Goal: Task Accomplishment & Management: Use online tool/utility

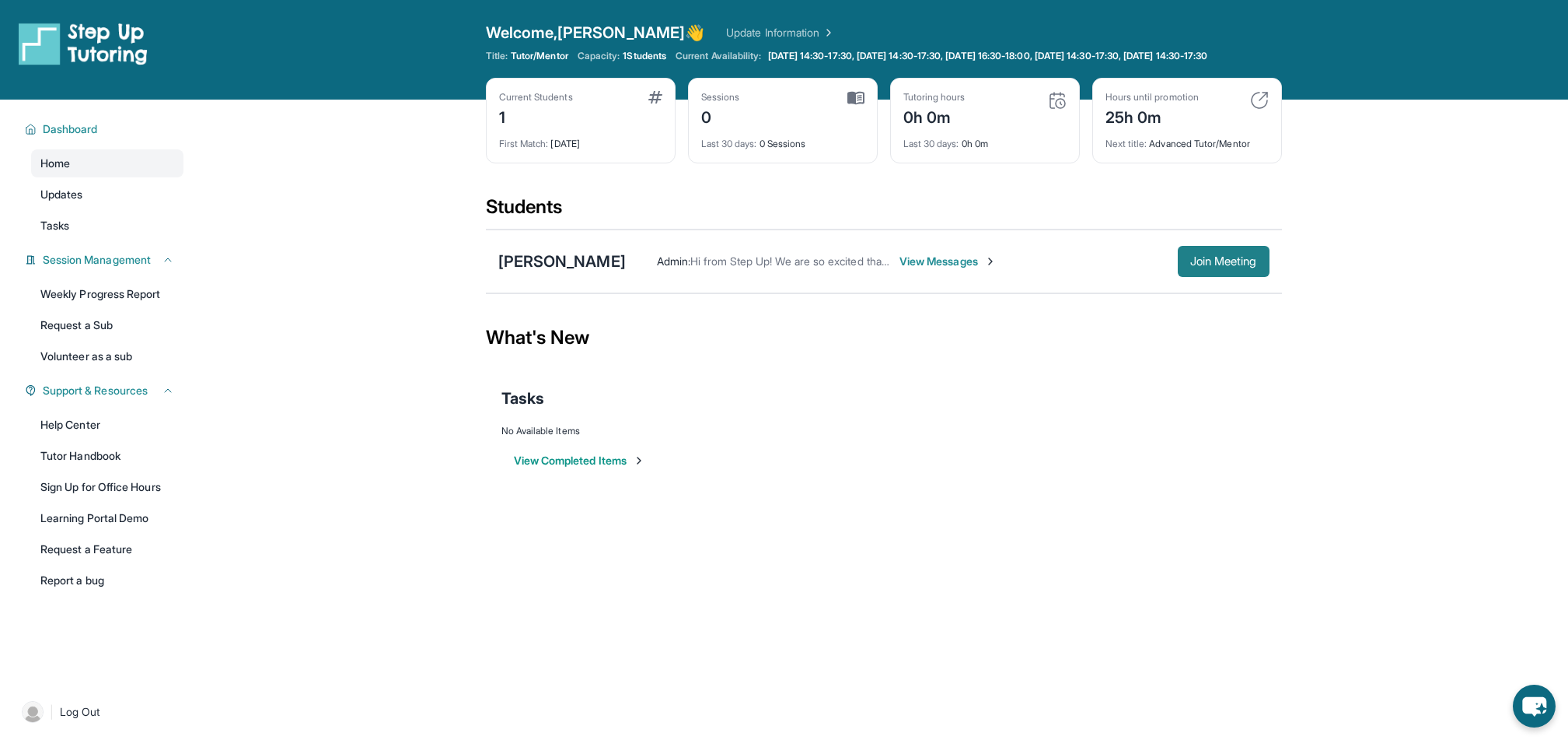
click at [1211, 266] on span "Join Meeting" at bounding box center [1223, 262] width 67 height 10
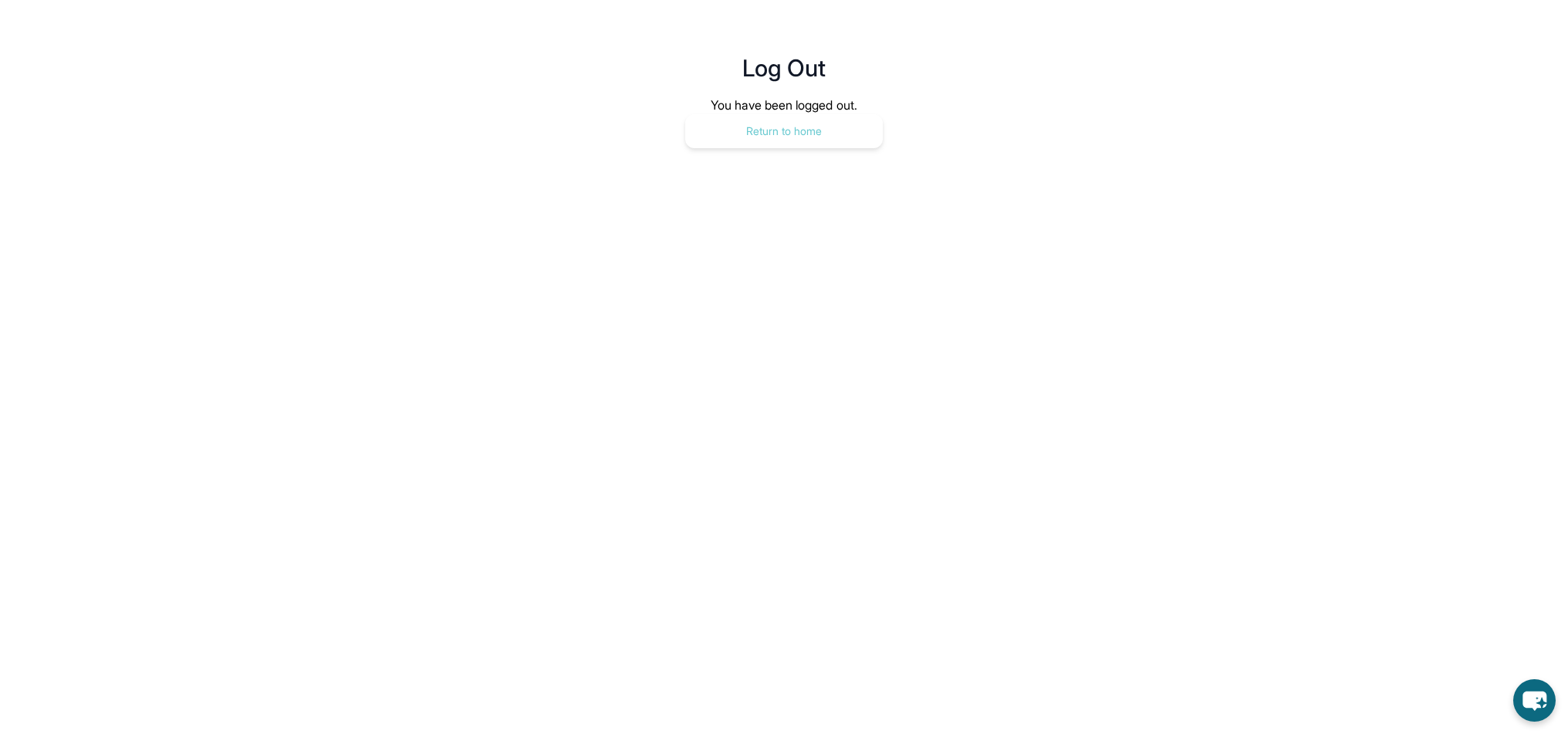
click at [808, 130] on button "Return to home" at bounding box center [783, 131] width 197 height 34
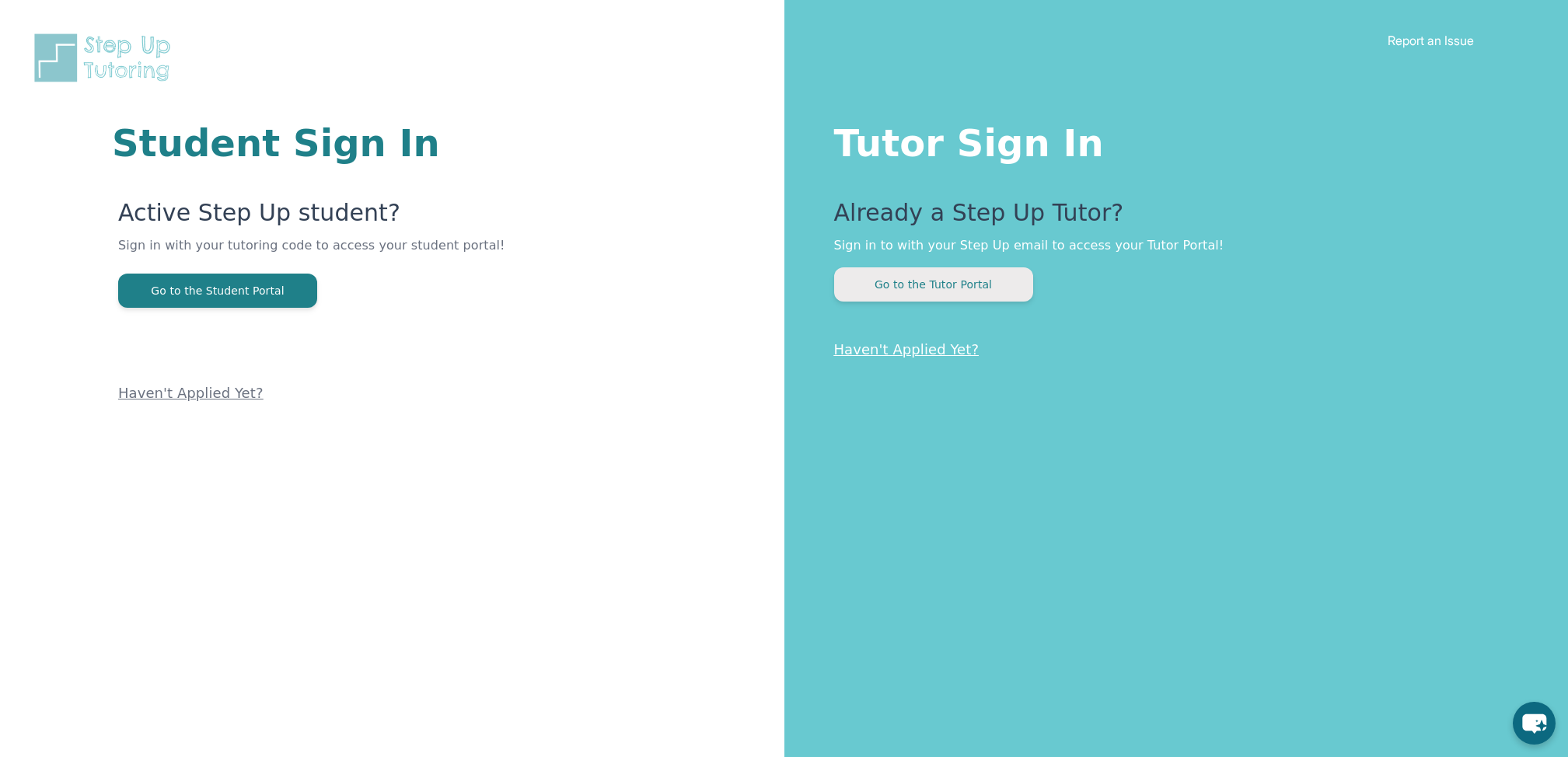
click at [904, 283] on button "Go to the Tutor Portal" at bounding box center [933, 285] width 199 height 34
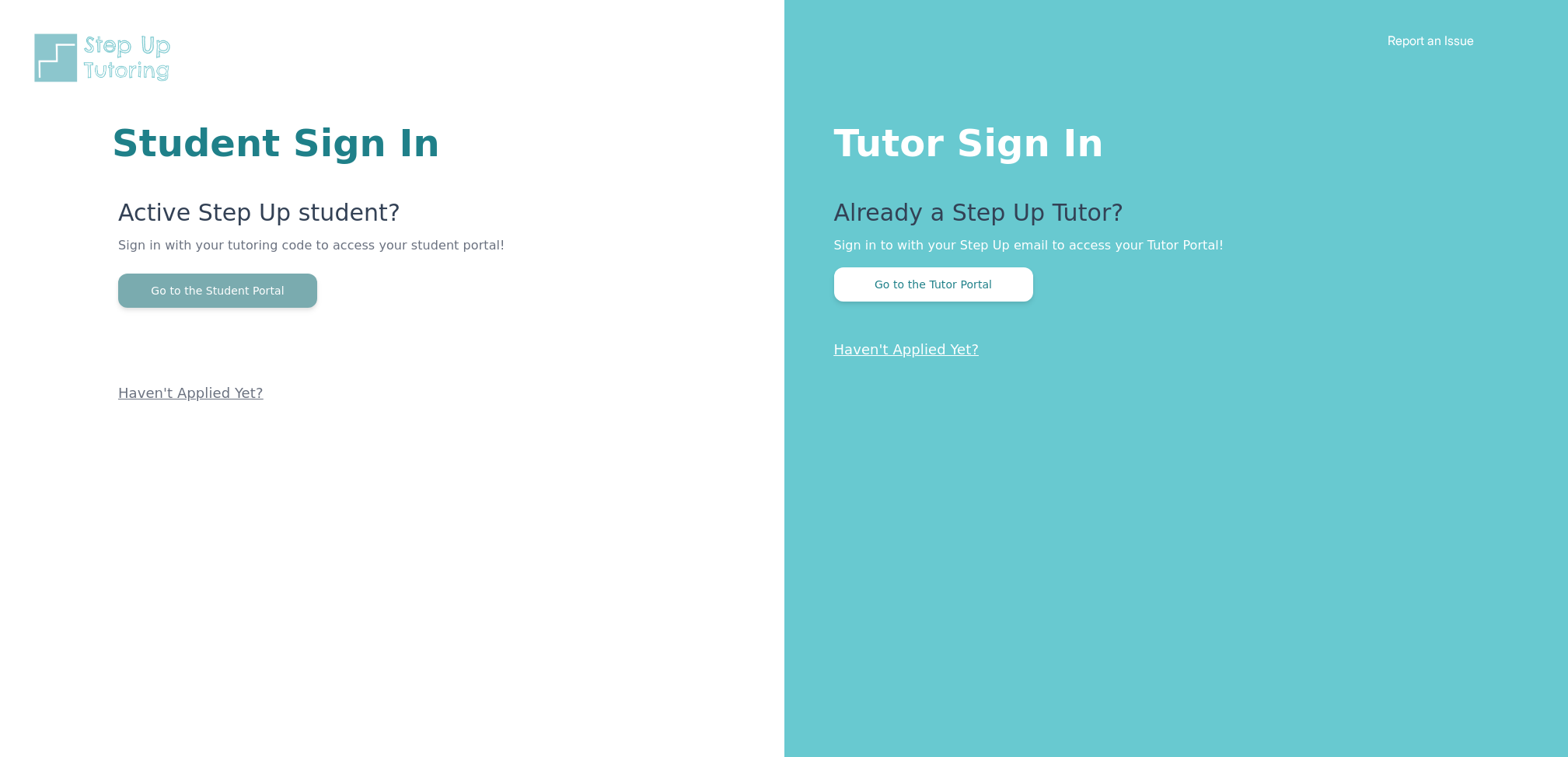
click at [208, 280] on button "Go to the Student Portal" at bounding box center [217, 290] width 199 height 34
click at [924, 282] on button "Go to the Tutor Portal" at bounding box center [933, 285] width 199 height 34
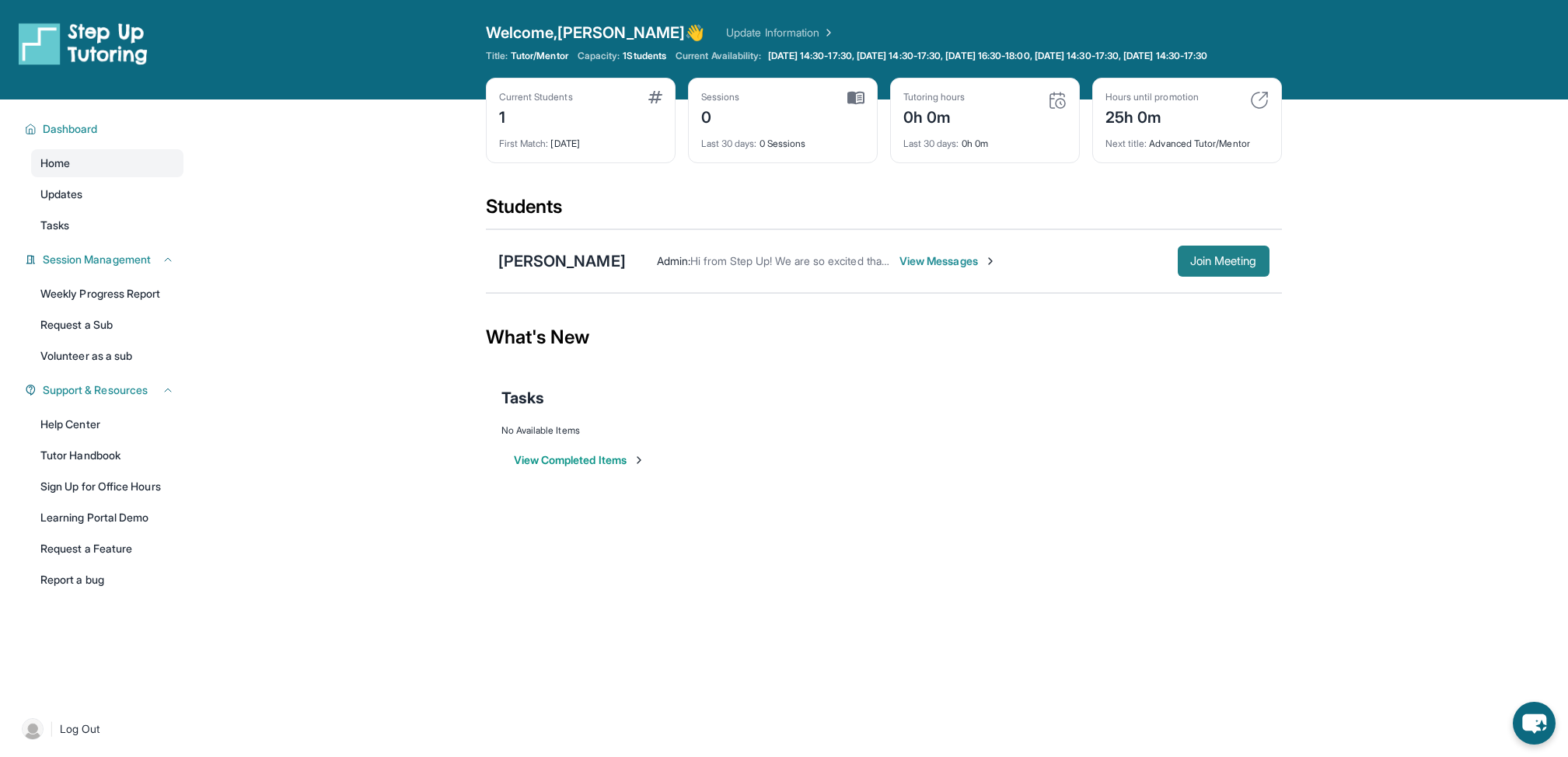
click at [1212, 266] on span "Join Meeting" at bounding box center [1223, 262] width 67 height 10
click at [1199, 266] on span "Join Meeting" at bounding box center [1223, 262] width 67 height 10
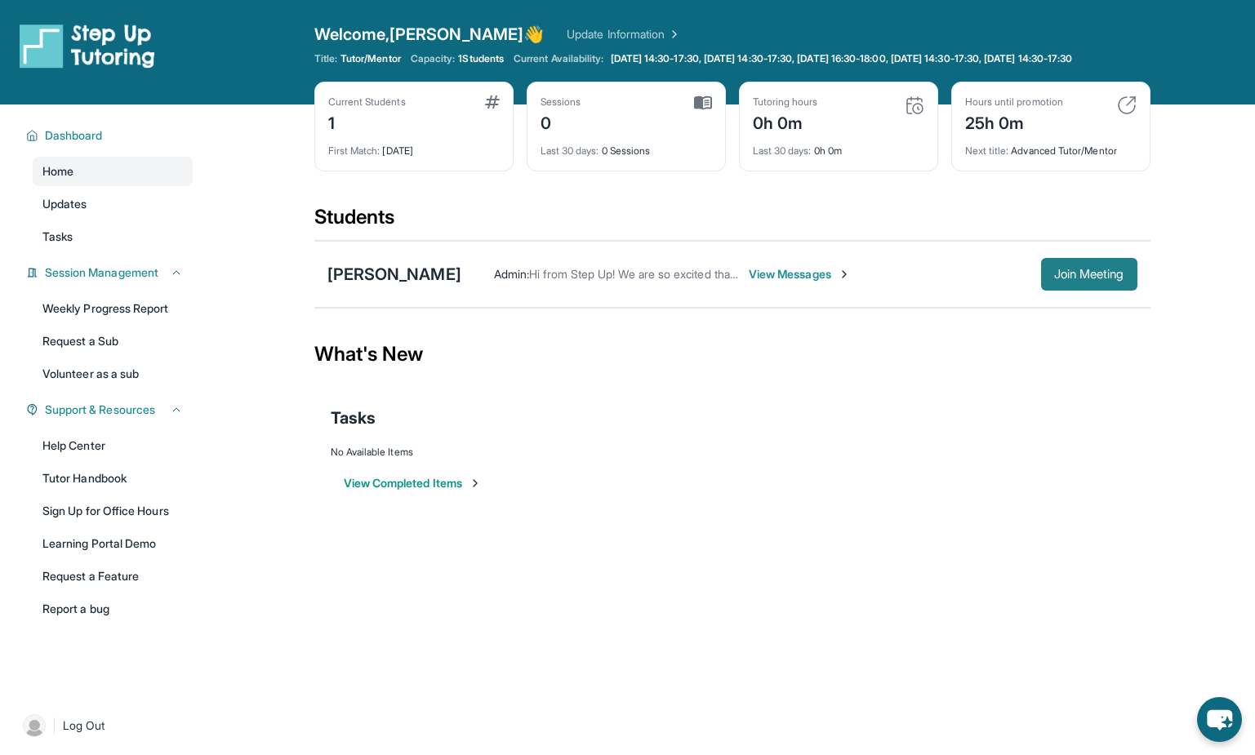
click at [1068, 279] on span "Join Meeting" at bounding box center [1089, 275] width 70 height 10
click at [1081, 279] on span "Join Meeting" at bounding box center [1089, 275] width 70 height 10
click at [1079, 279] on span "Join Meeting" at bounding box center [1089, 275] width 70 height 10
click at [1093, 279] on span "Join Meeting" at bounding box center [1089, 275] width 70 height 10
click at [1089, 279] on span "Join Meeting" at bounding box center [1089, 275] width 70 height 10
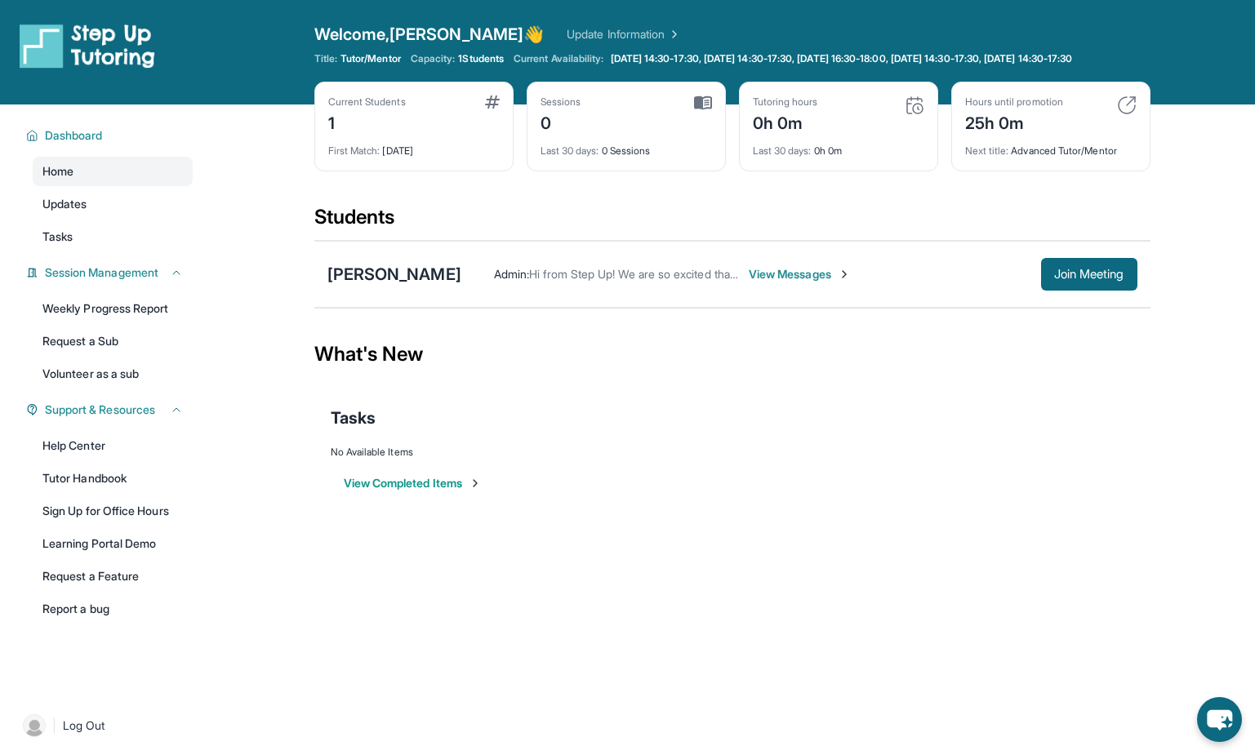
click at [778, 283] on span "View Messages" at bounding box center [800, 274] width 102 height 16
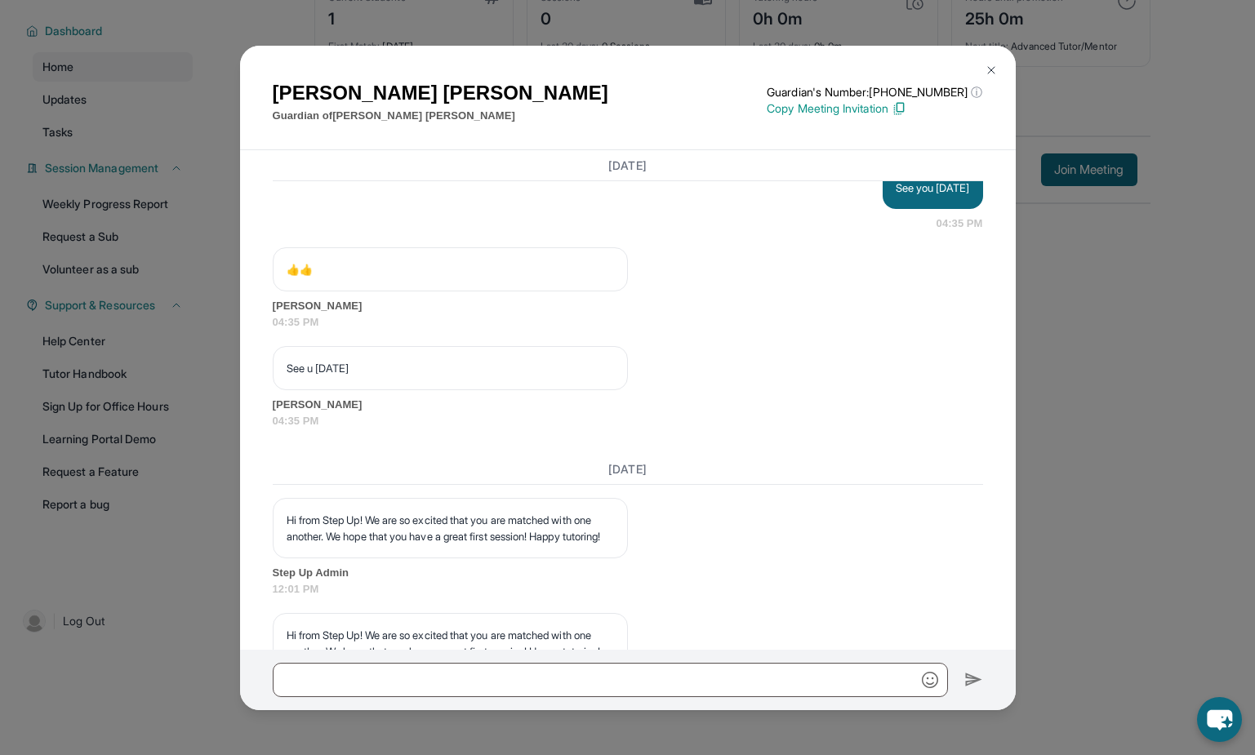
scroll to position [2498, 0]
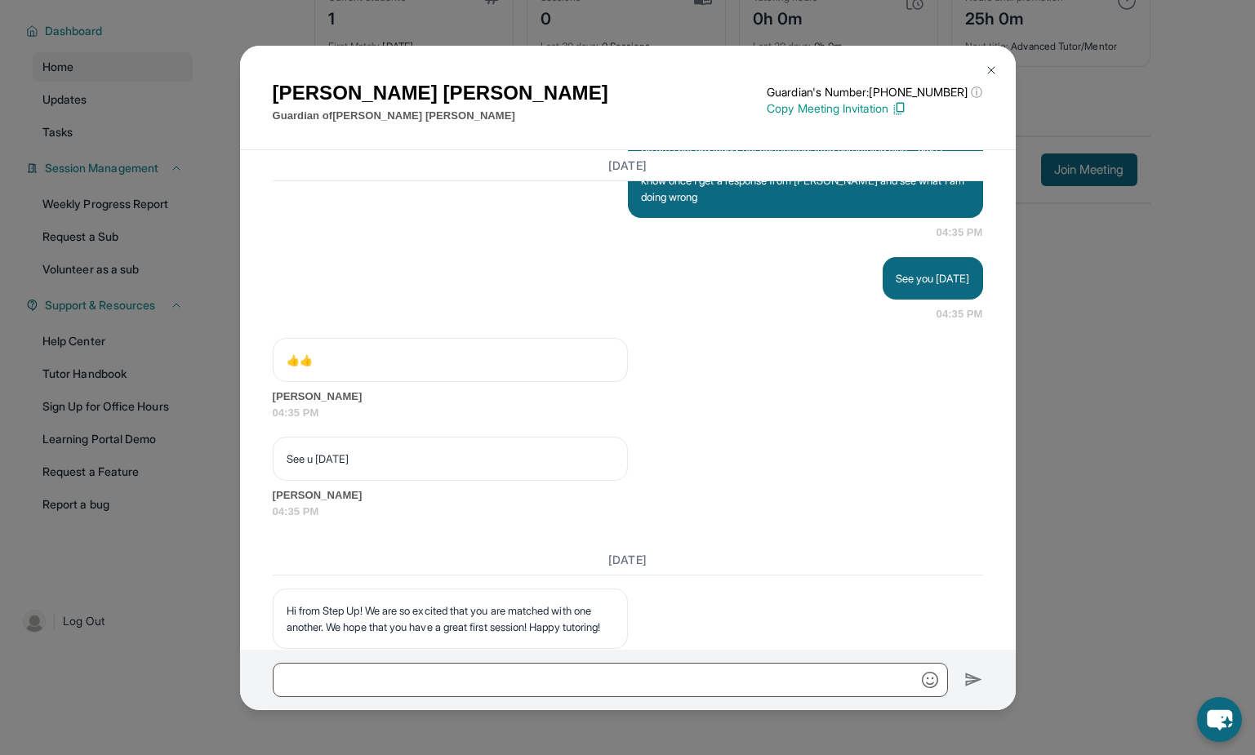
click at [989, 66] on img at bounding box center [991, 70] width 13 height 13
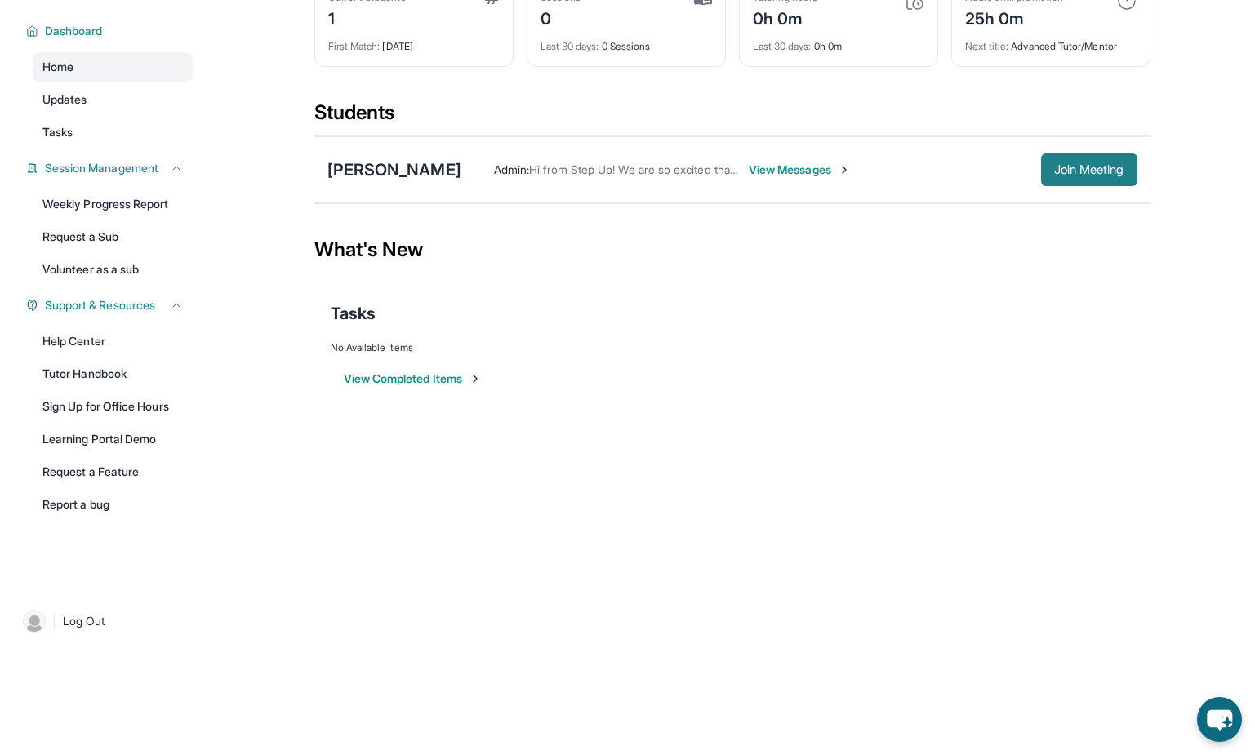
click at [1091, 171] on span "Join Meeting" at bounding box center [1089, 170] width 70 height 10
click at [1083, 165] on span "Join Meeting" at bounding box center [1089, 170] width 70 height 10
click at [1078, 165] on span "Join Meeting" at bounding box center [1089, 170] width 70 height 10
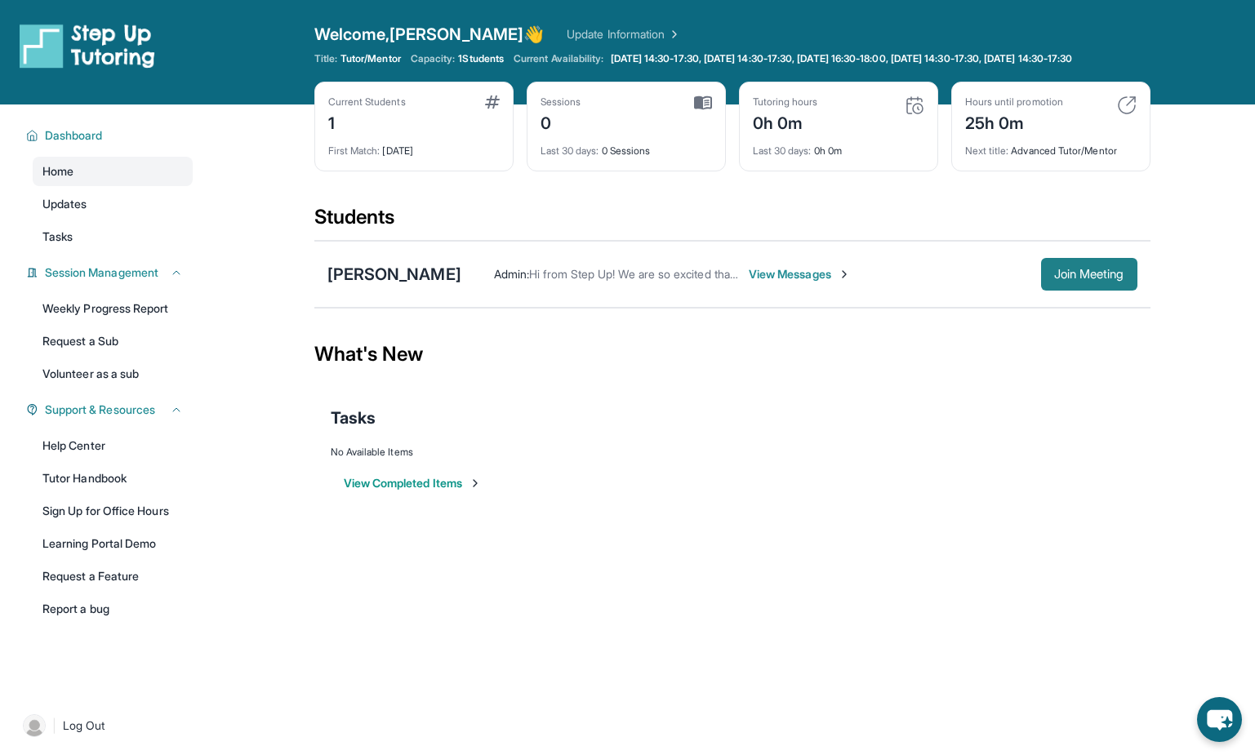
click at [1091, 279] on span "Join Meeting" at bounding box center [1089, 275] width 70 height 10
click at [1065, 279] on span "Join Meeting" at bounding box center [1089, 275] width 70 height 10
click at [1085, 279] on span "Join Meeting" at bounding box center [1089, 275] width 70 height 10
click at [77, 734] on span "Log Out" at bounding box center [84, 726] width 42 height 16
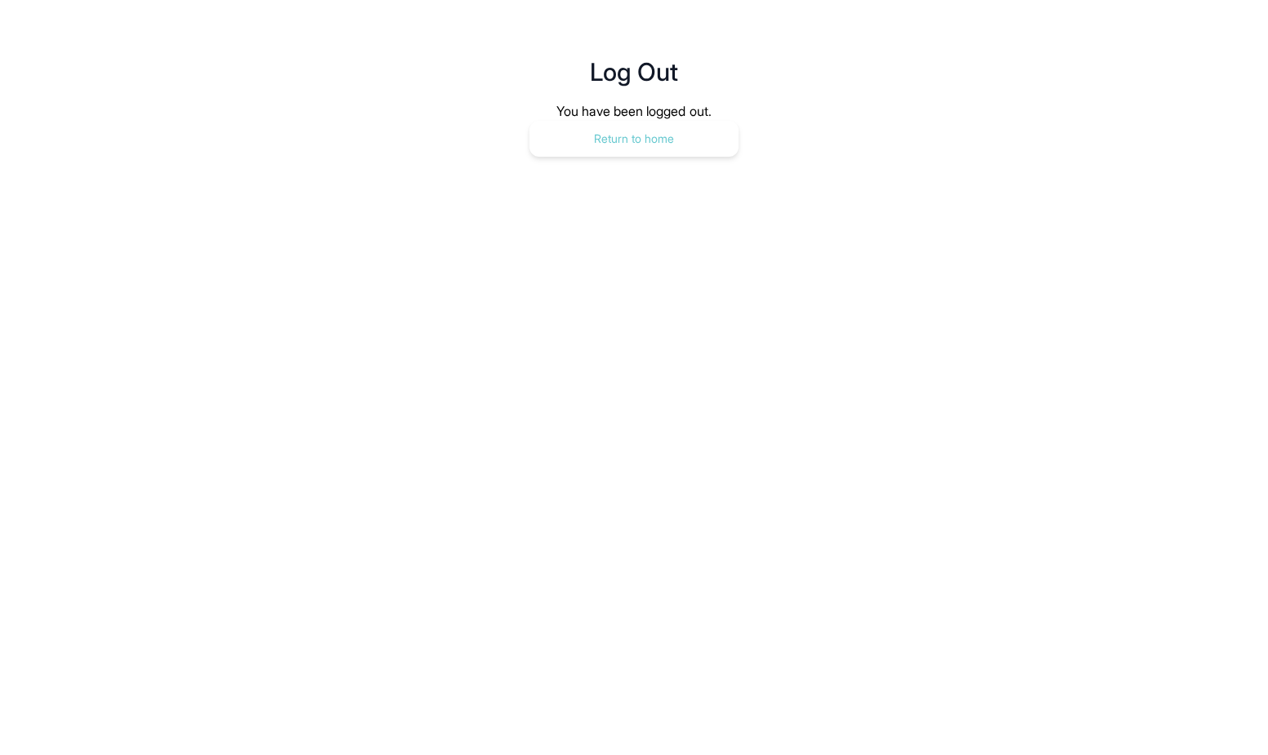
click at [633, 138] on button "Return to home" at bounding box center [633, 139] width 209 height 36
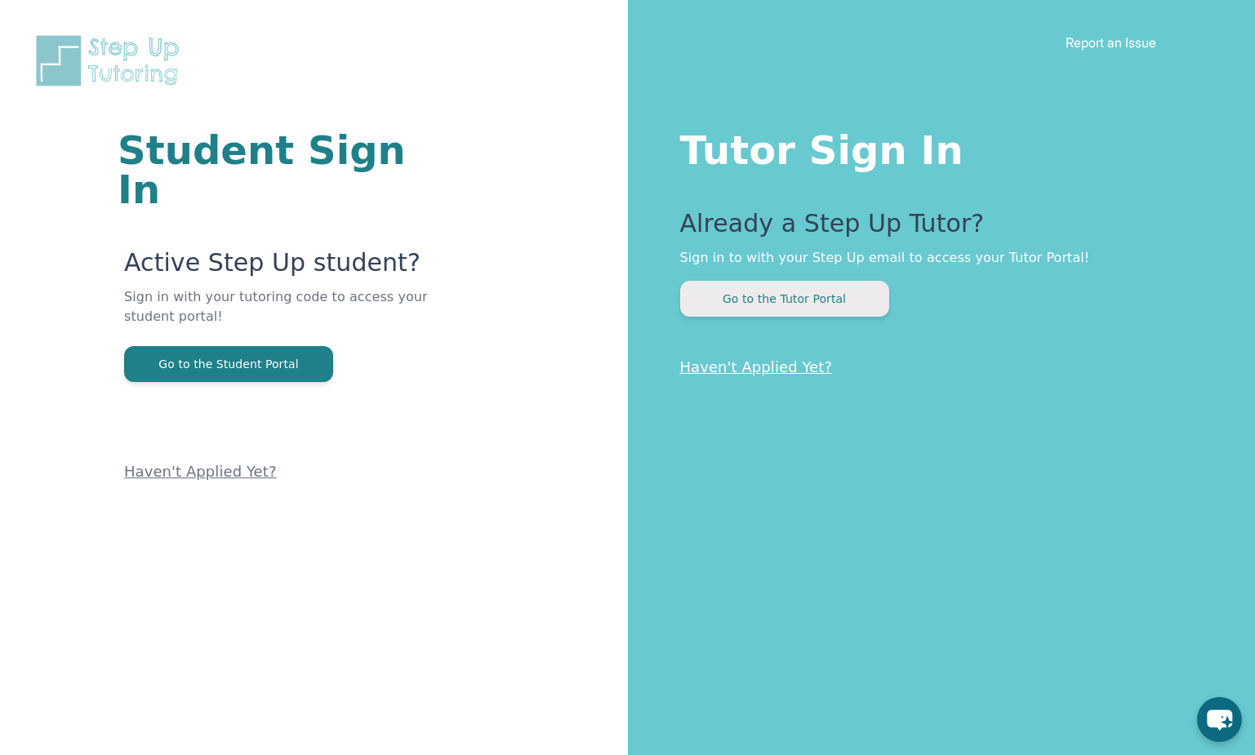
click at [748, 298] on button "Go to the Tutor Portal" at bounding box center [784, 299] width 209 height 36
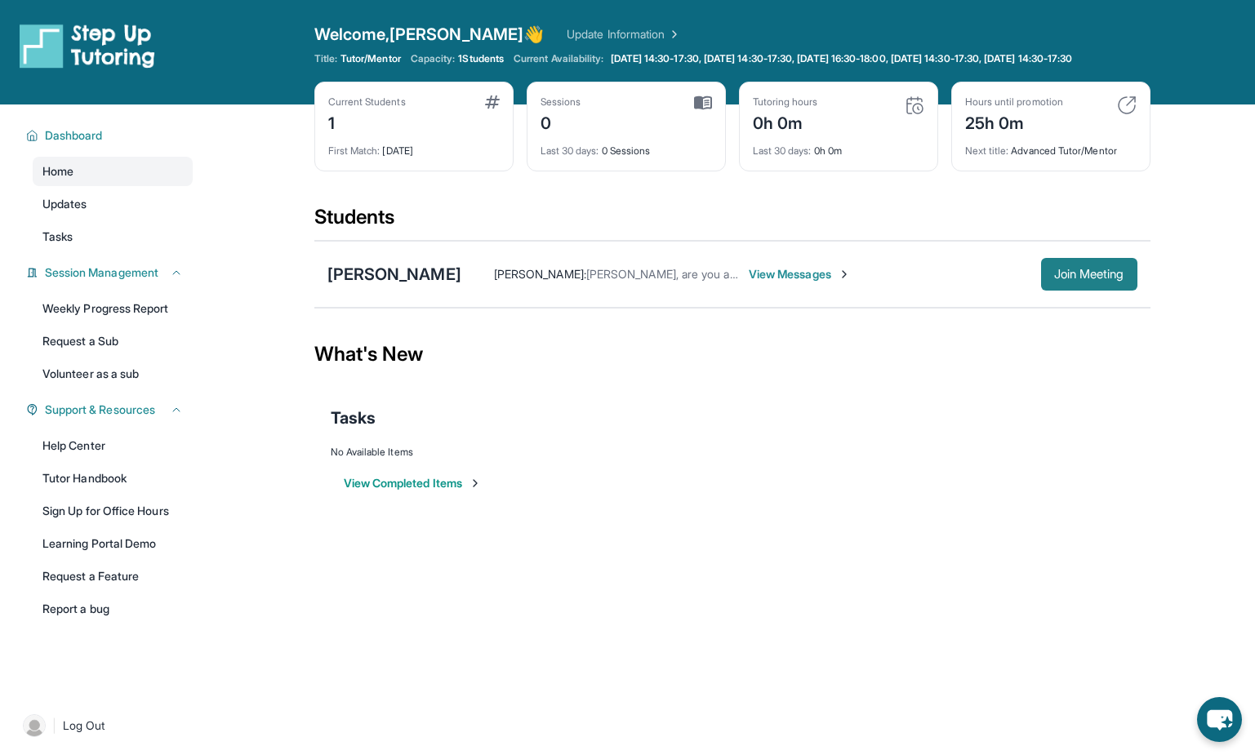
click at [1062, 279] on span "Join Meeting" at bounding box center [1089, 275] width 70 height 10
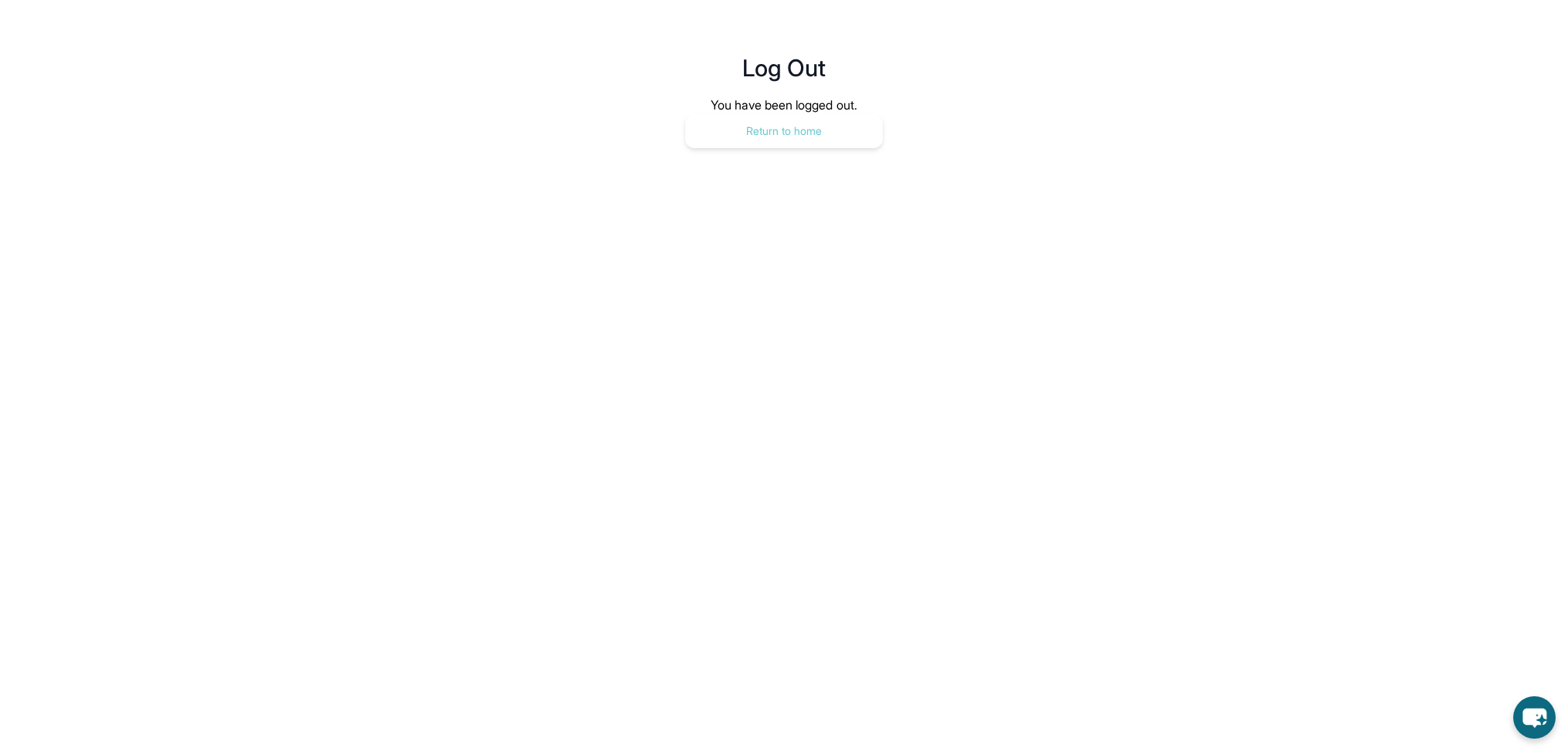
click at [767, 130] on button "Return to home" at bounding box center [783, 131] width 197 height 34
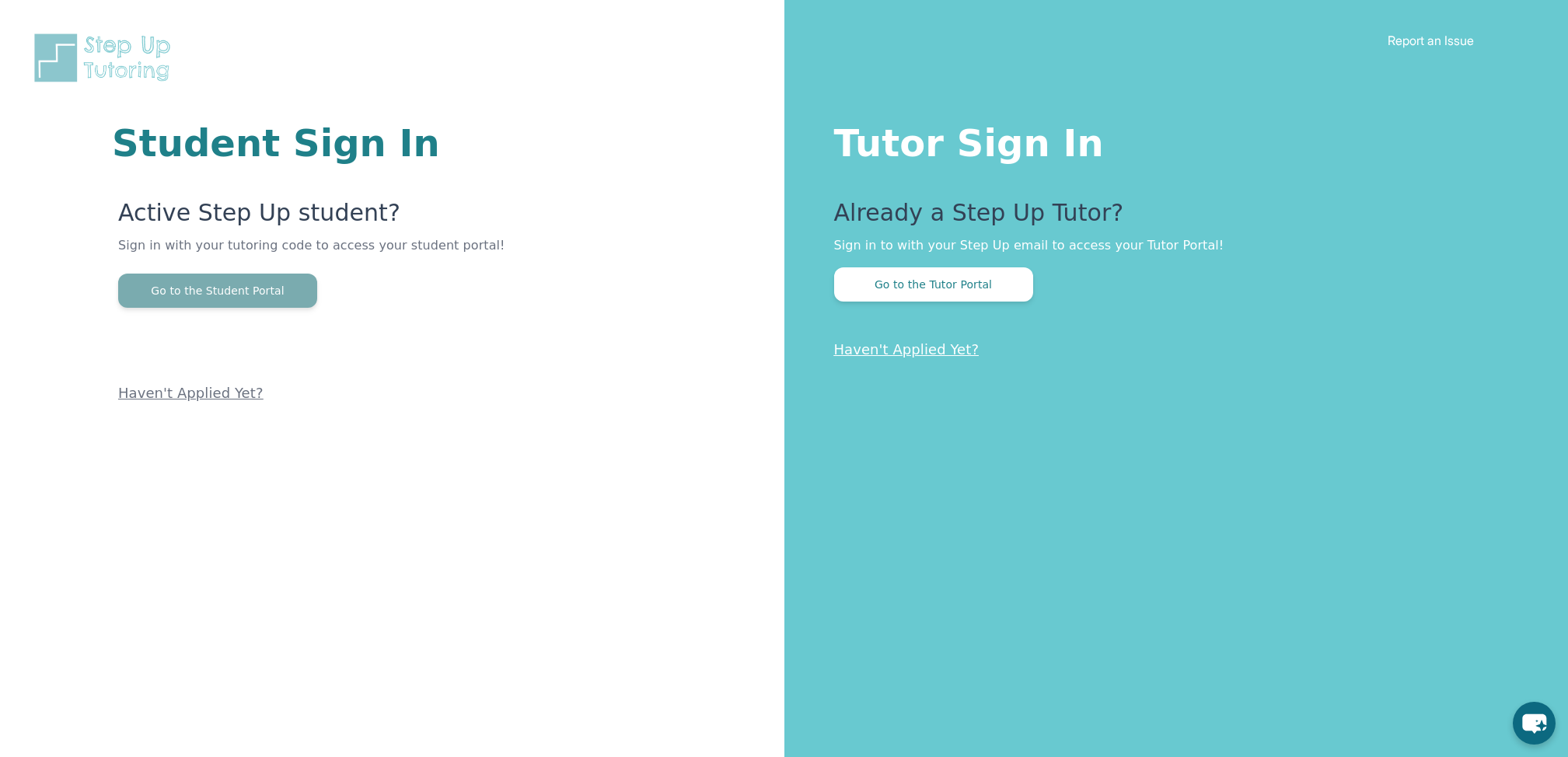
click at [248, 286] on button "Go to the Student Portal" at bounding box center [217, 290] width 199 height 34
click at [936, 283] on button "Go to the Tutor Portal" at bounding box center [933, 285] width 199 height 34
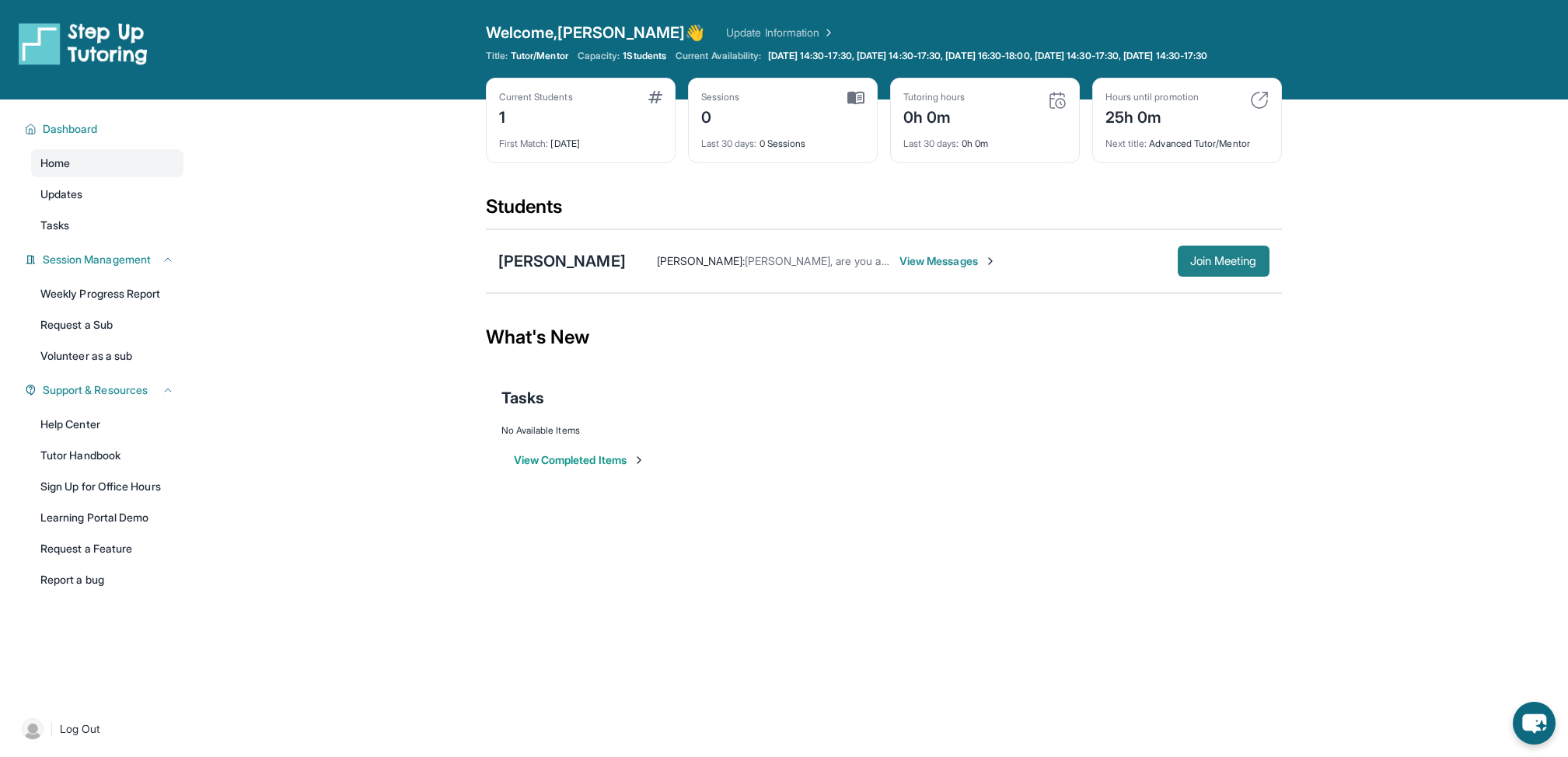
click at [1214, 266] on span "Join Meeting" at bounding box center [1223, 262] width 67 height 10
click at [1216, 266] on span "Join Meeting" at bounding box center [1223, 262] width 67 height 10
click at [1226, 266] on span "Join Meeting" at bounding box center [1223, 262] width 67 height 10
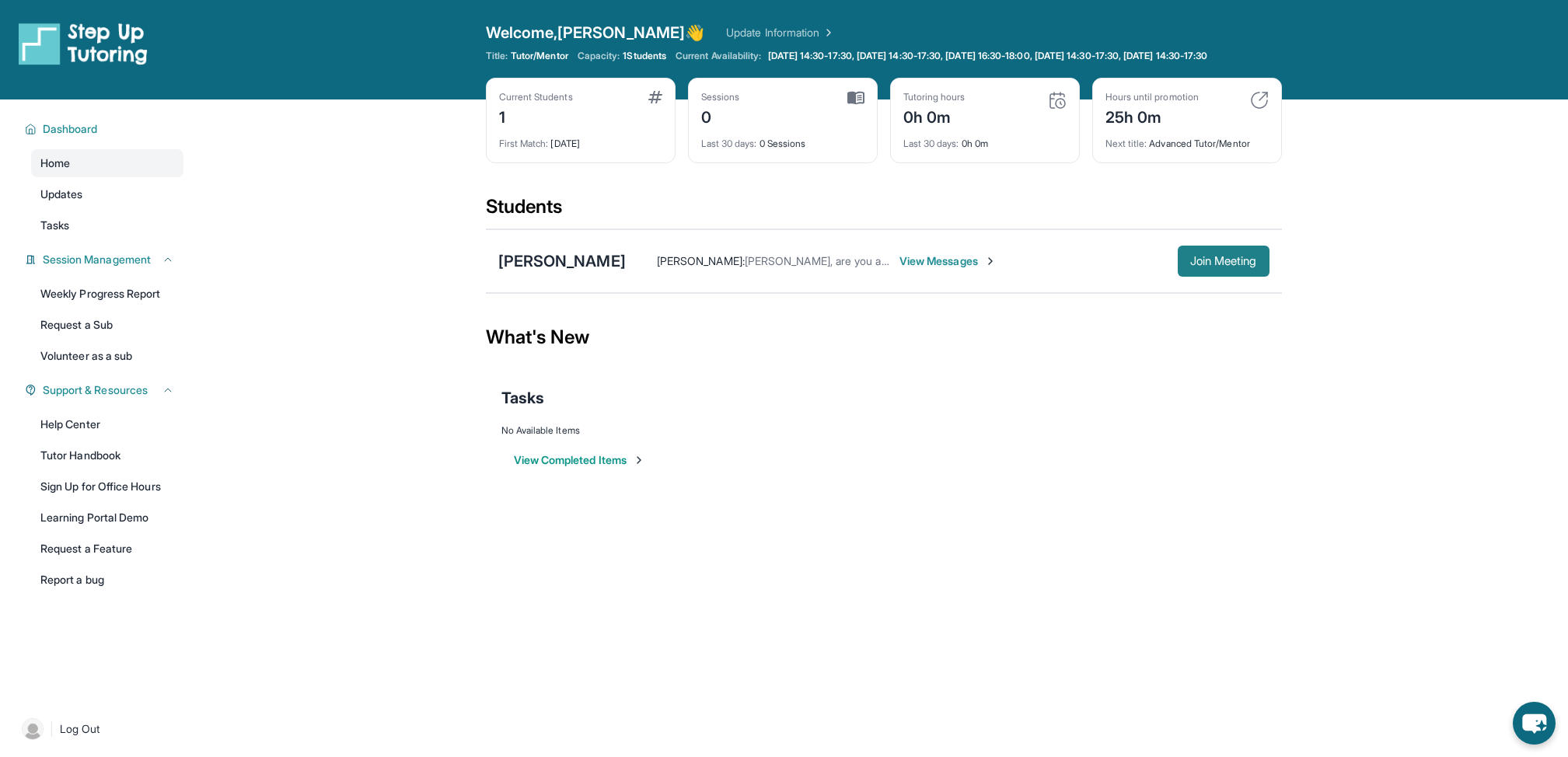
click at [1221, 266] on span "Join Meeting" at bounding box center [1223, 262] width 67 height 10
click at [83, 737] on span "Log Out" at bounding box center [80, 729] width 40 height 15
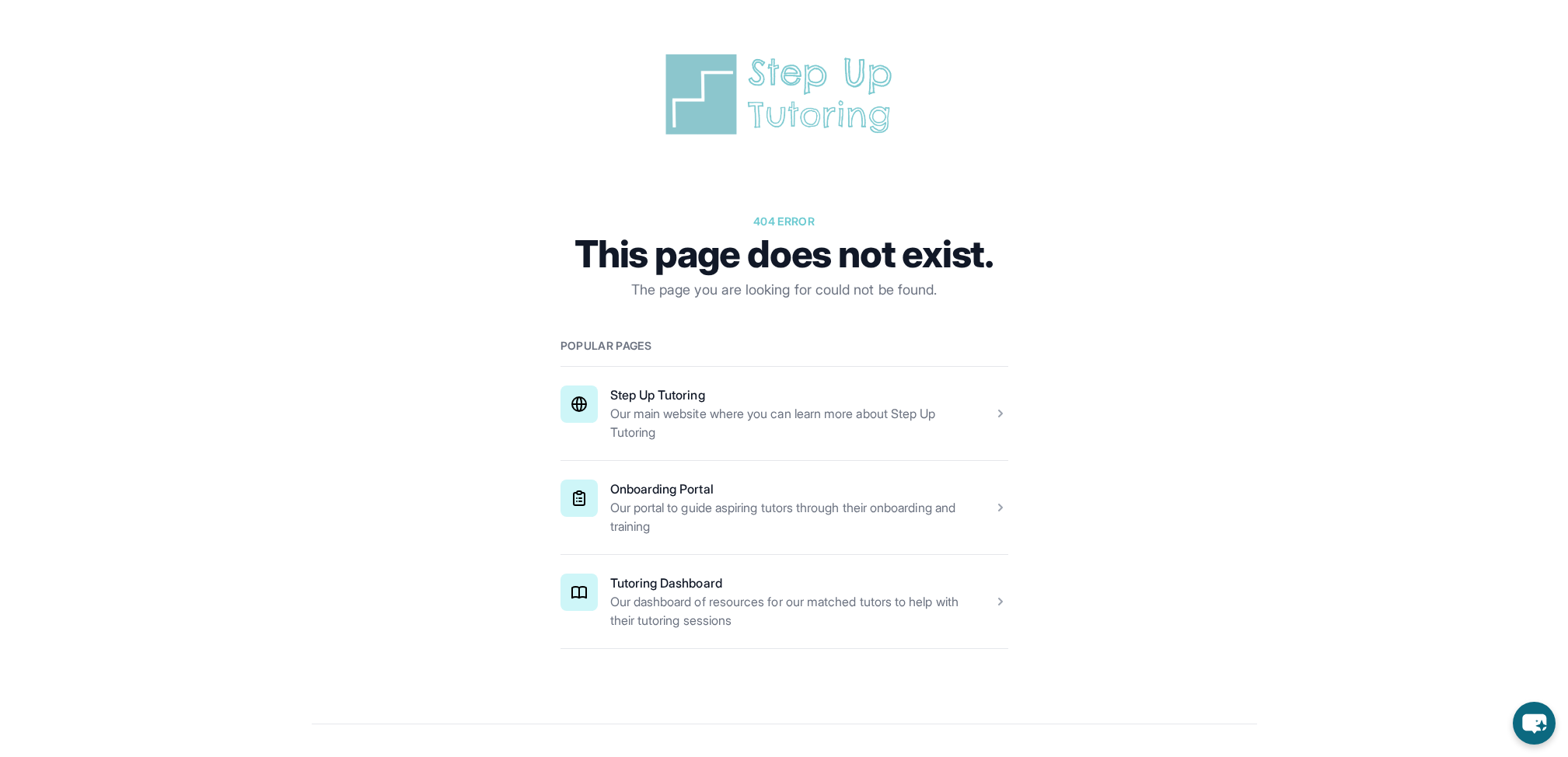
click at [576, 497] on span at bounding box center [784, 508] width 447 height 93
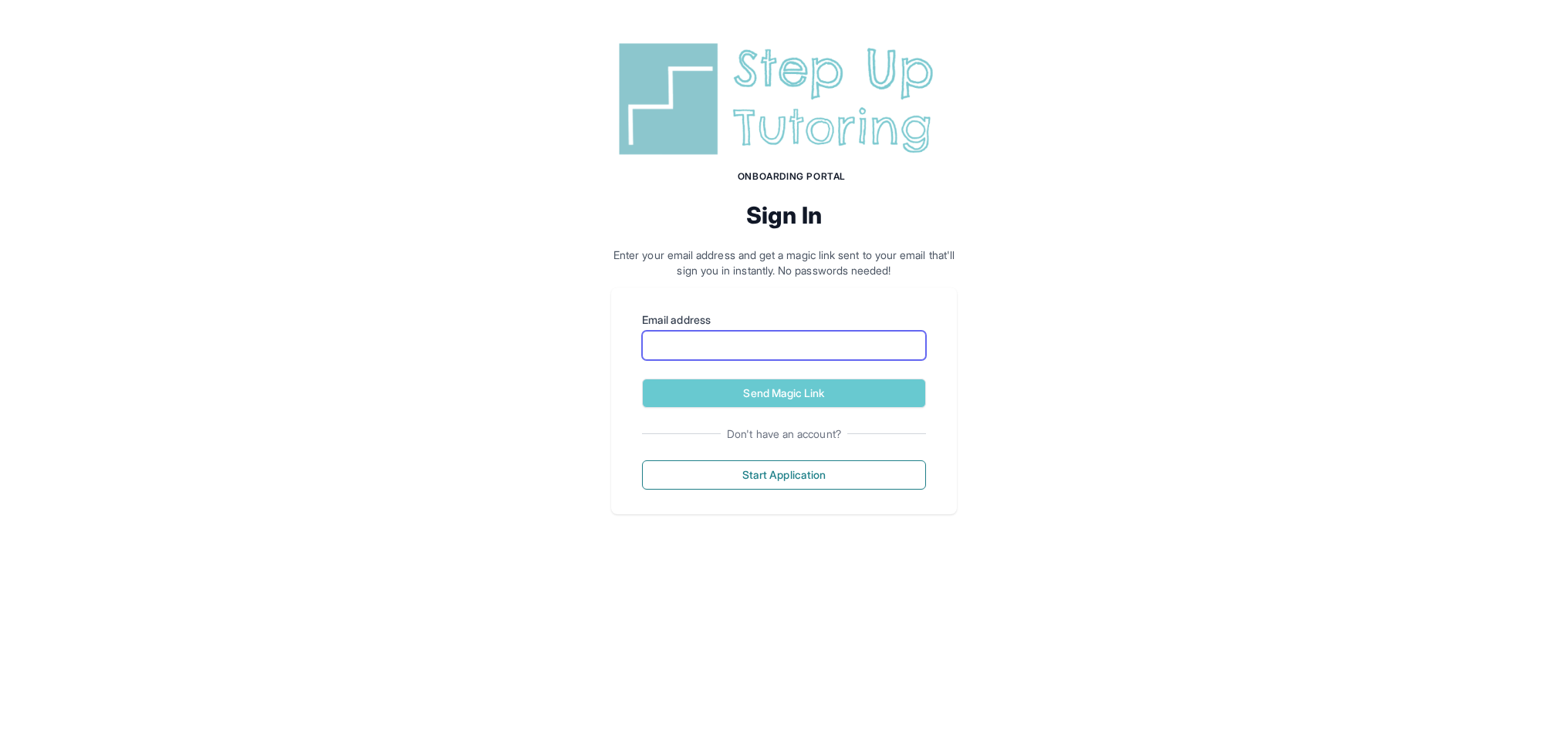
type input "**********"
click at [694, 388] on button "Send Magic Link" at bounding box center [784, 393] width 284 height 29
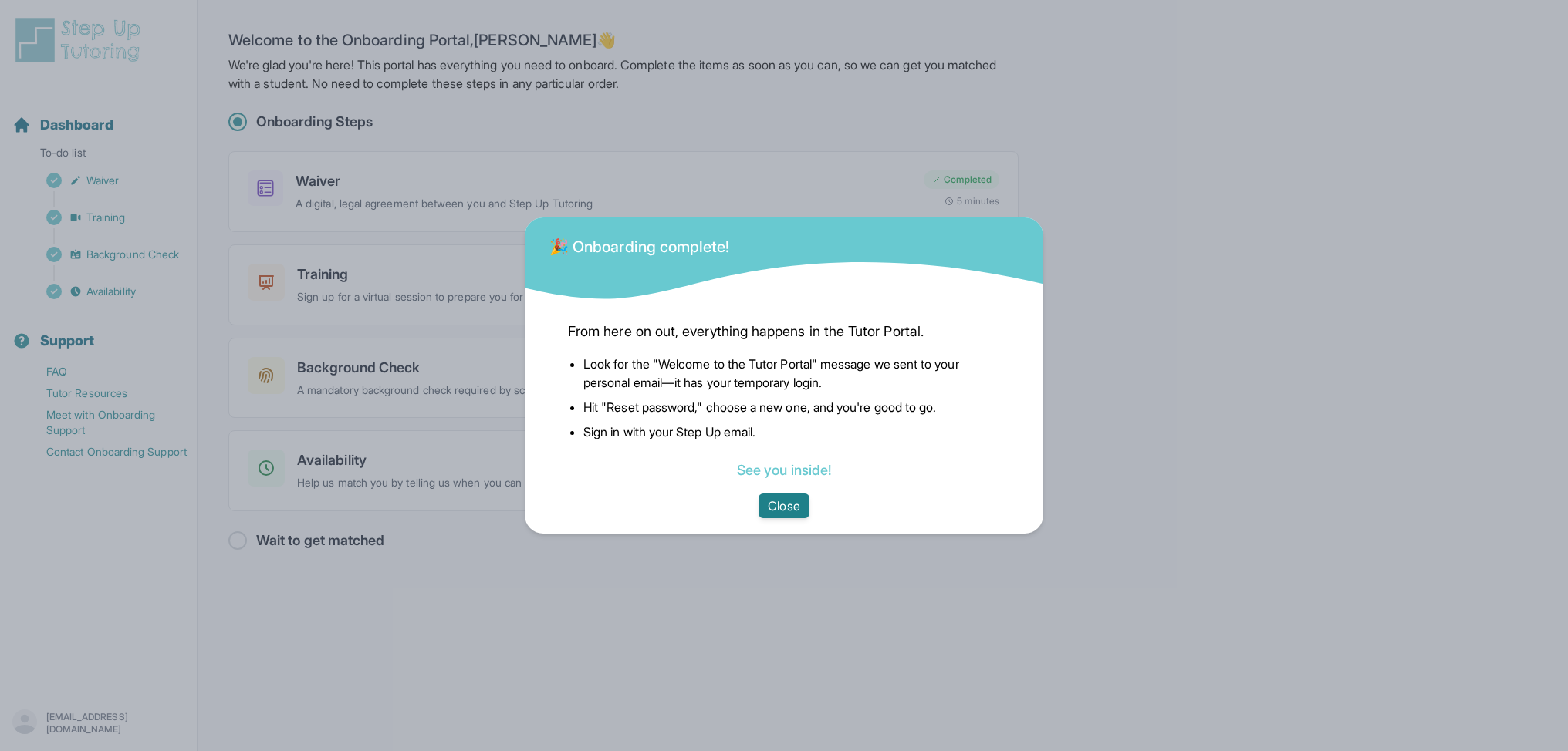
click at [788, 500] on button "Close" at bounding box center [783, 506] width 50 height 25
click at [786, 502] on button "Close" at bounding box center [783, 506] width 50 height 25
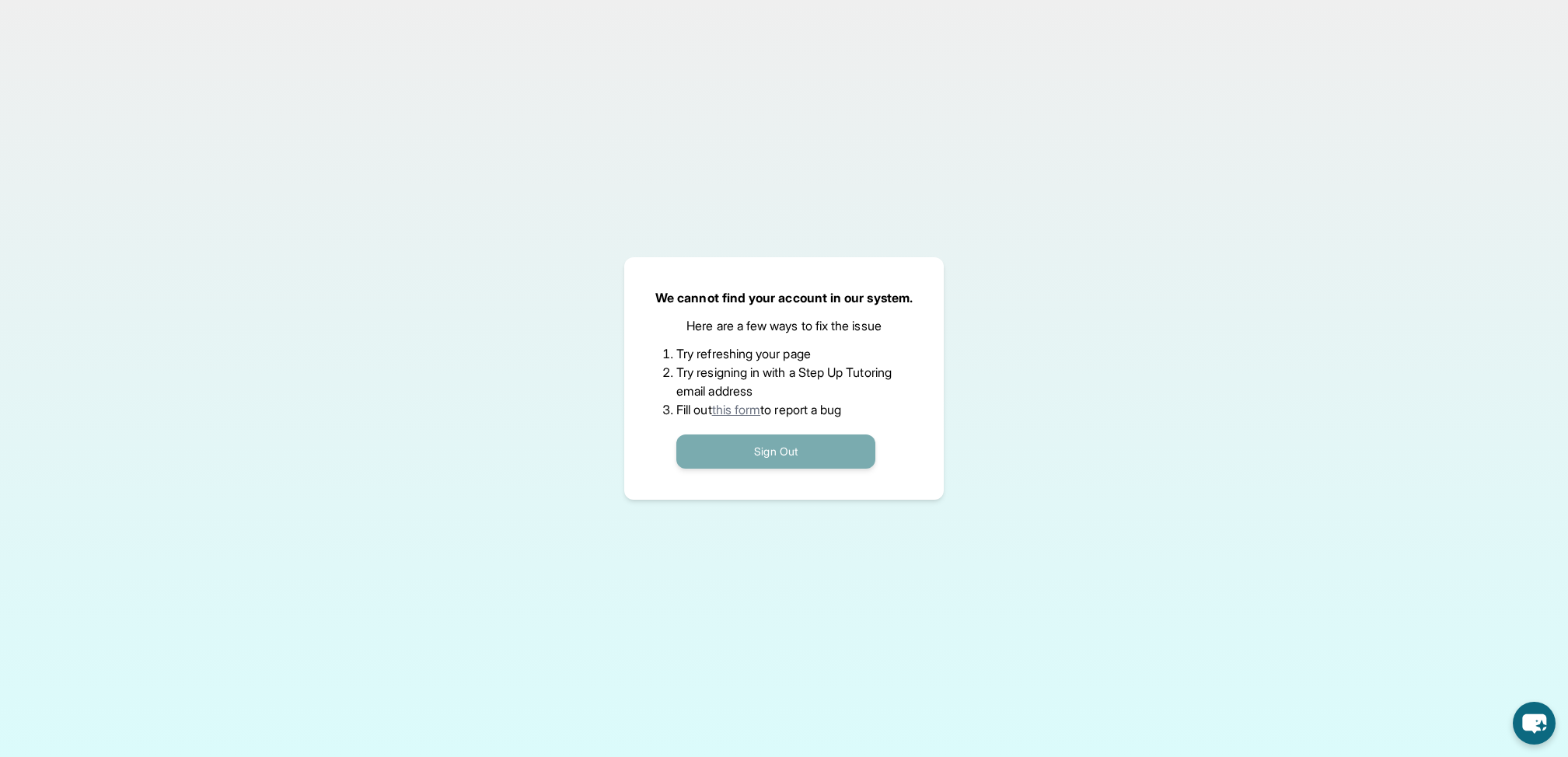
click at [787, 448] on button "Sign Out" at bounding box center [776, 452] width 199 height 34
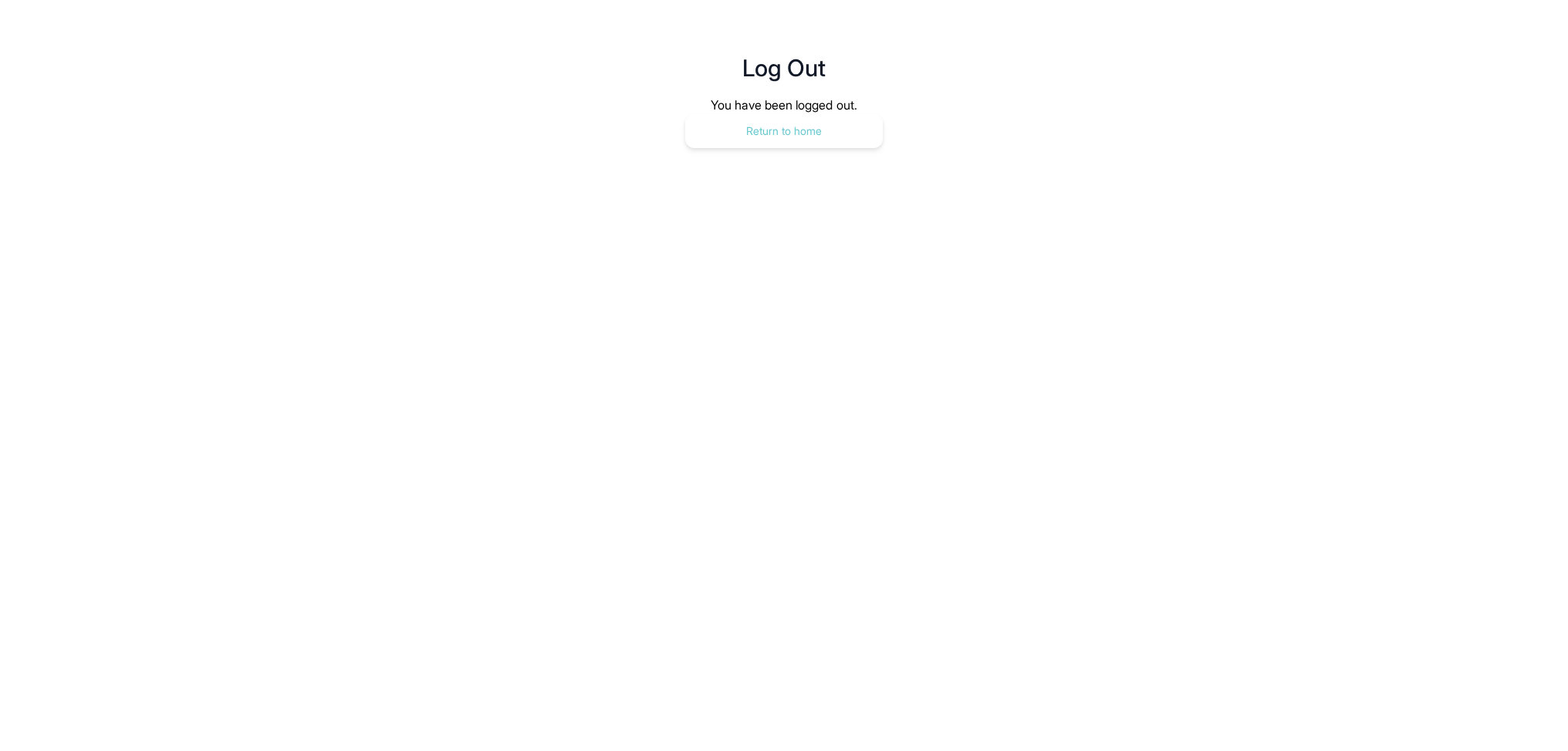
click at [768, 120] on button "Return to home" at bounding box center [783, 131] width 197 height 34
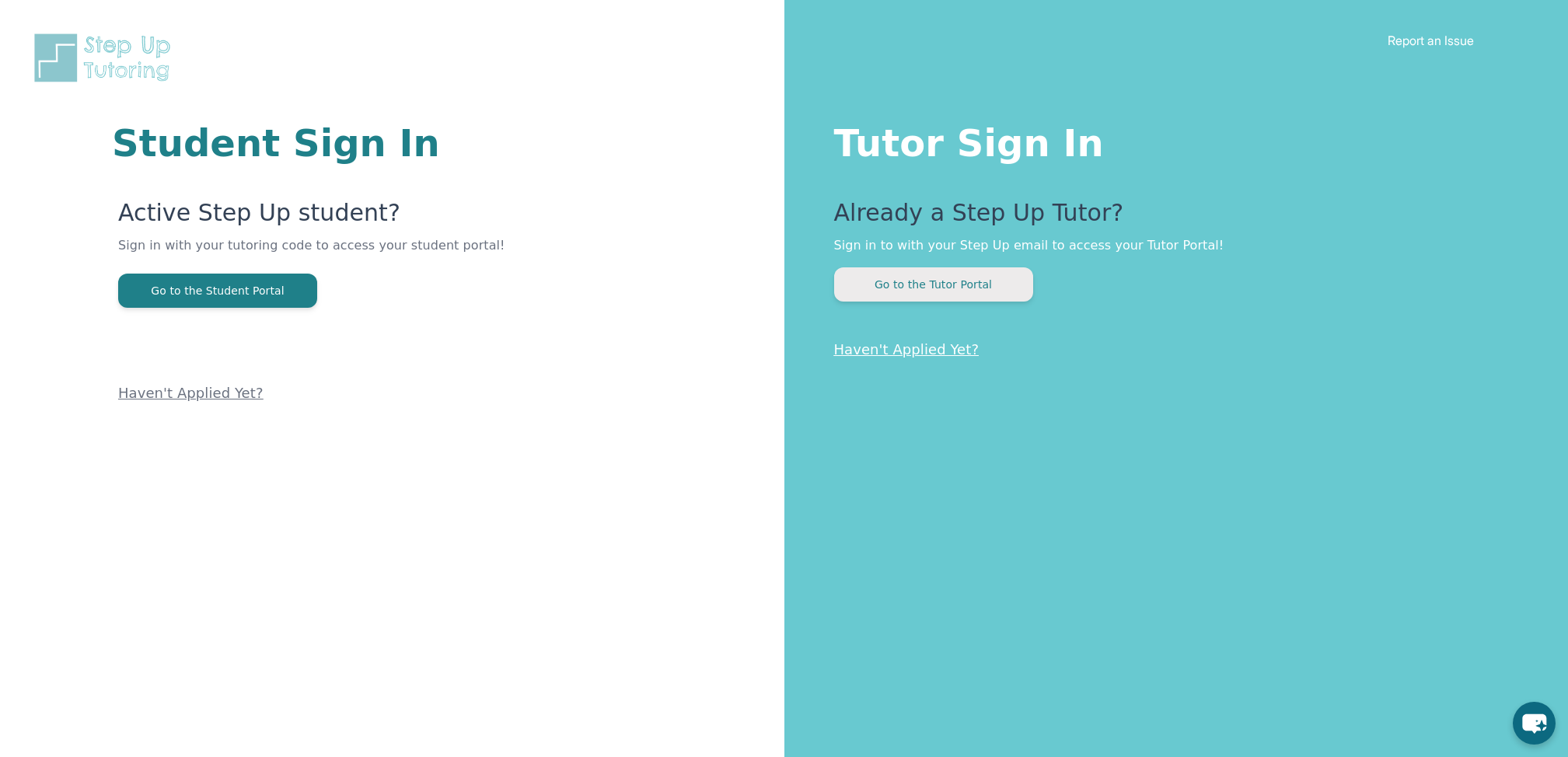
click at [927, 285] on button "Go to the Tutor Portal" at bounding box center [933, 285] width 199 height 34
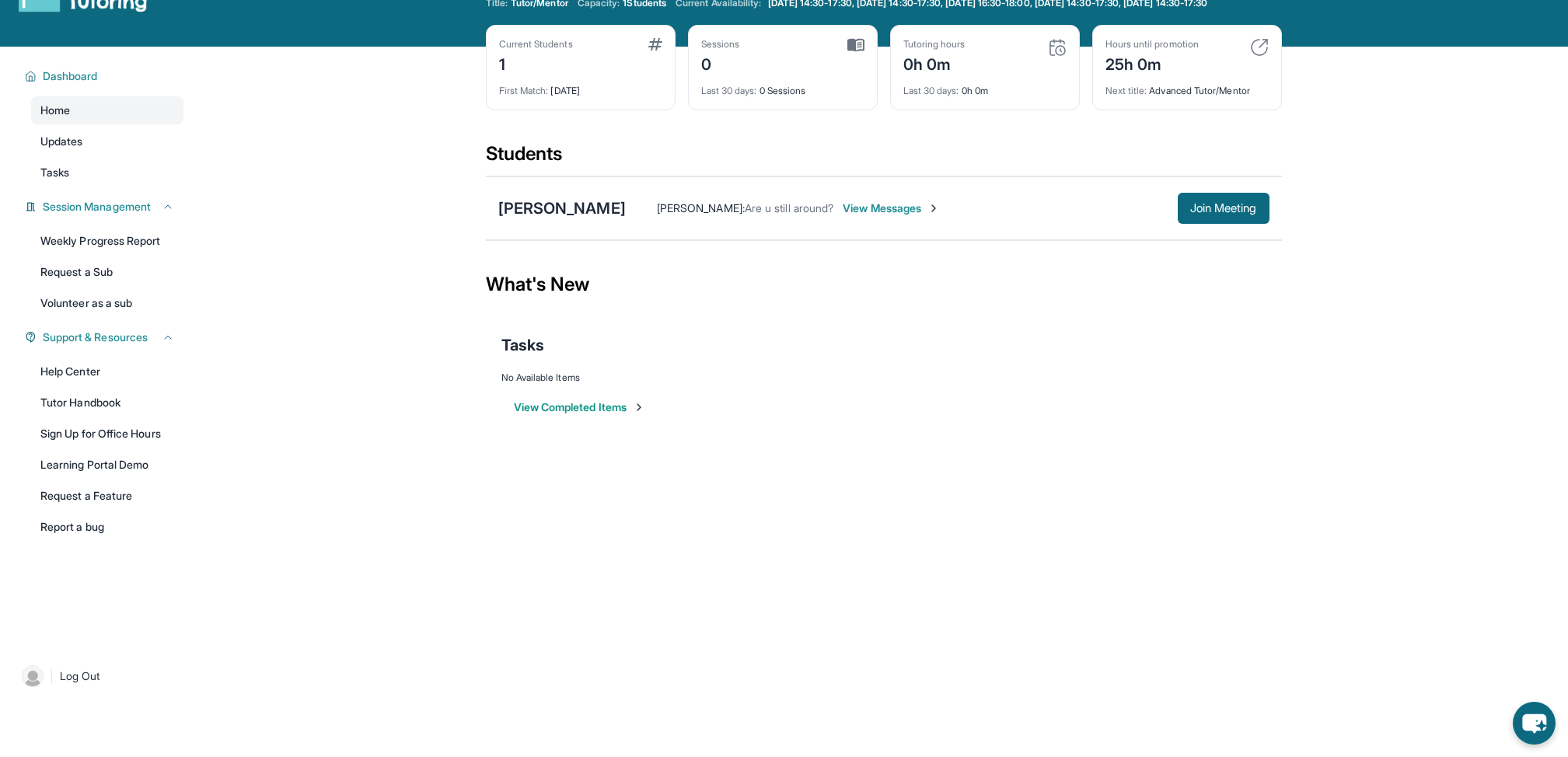
scroll to position [112, 0]
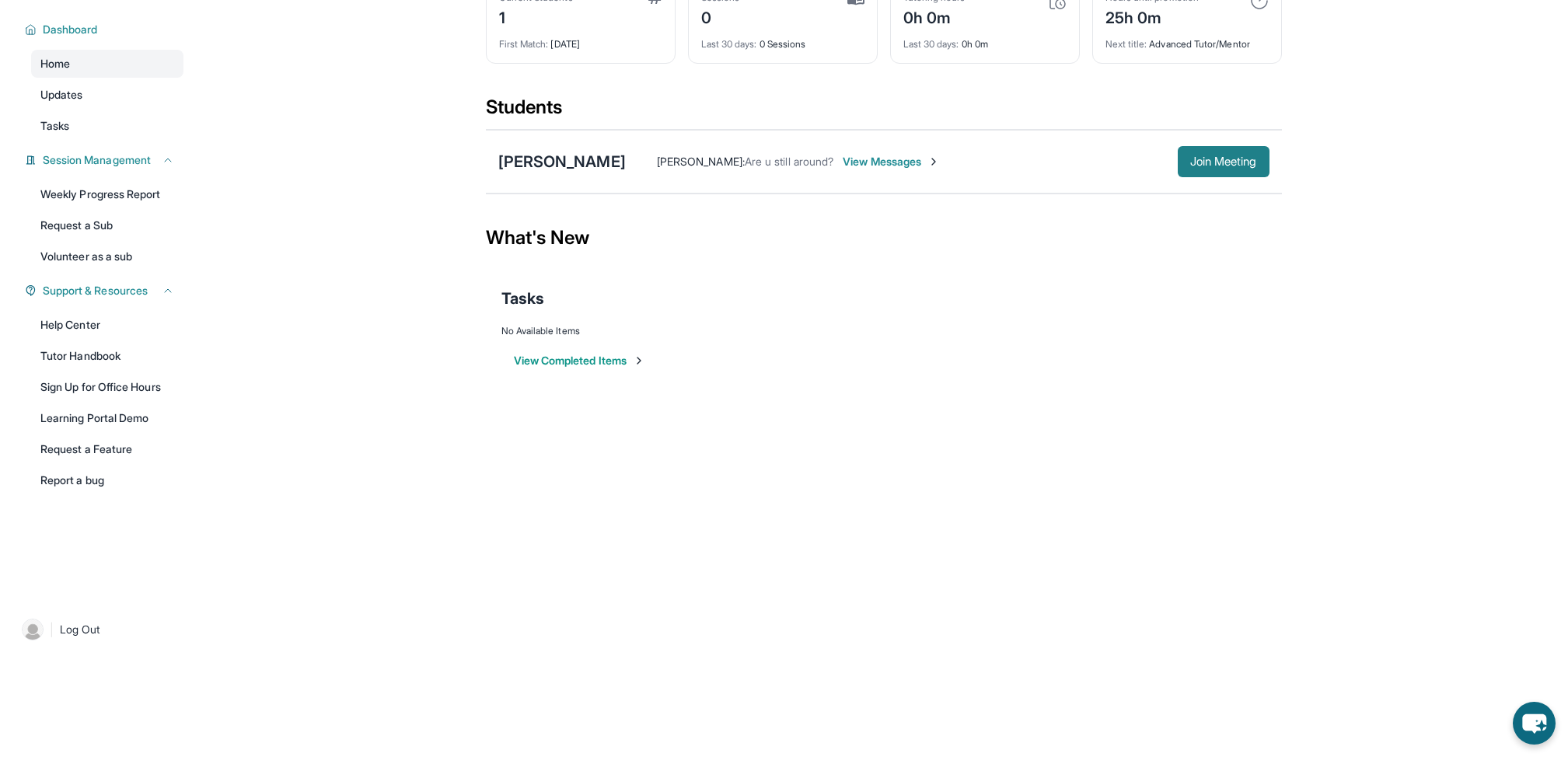
click at [1195, 157] on span "Join Meeting" at bounding box center [1223, 162] width 67 height 10
click at [1220, 159] on span "Join Meeting" at bounding box center [1223, 162] width 67 height 10
